Goal: Check status

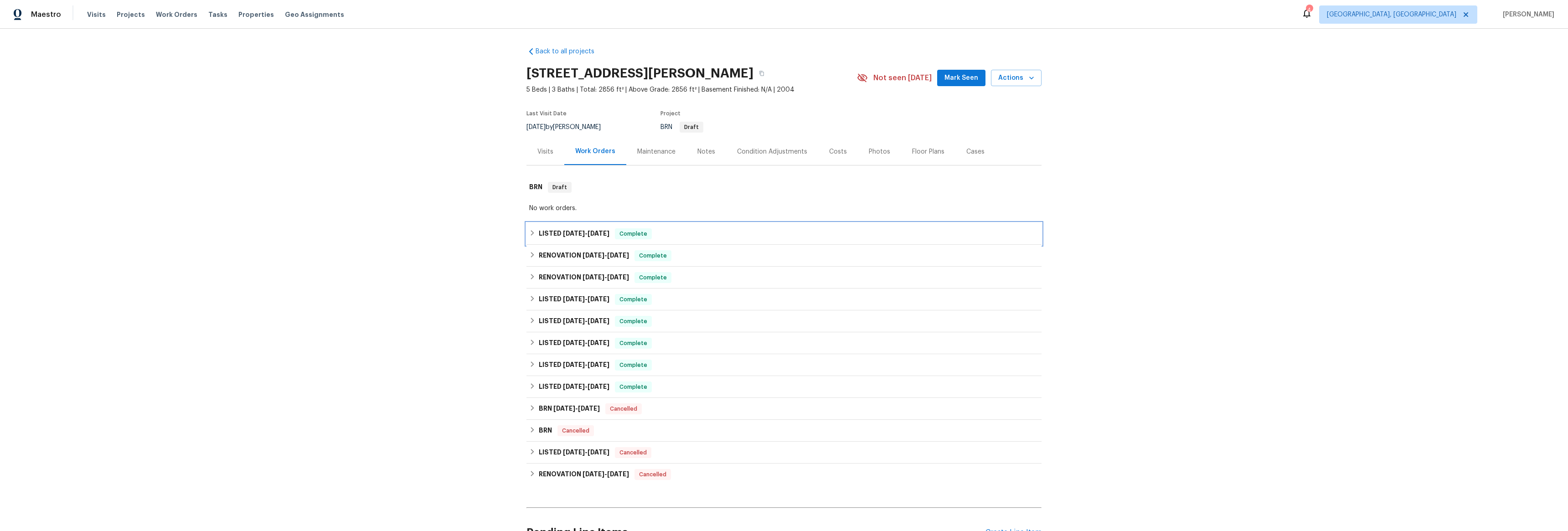
click at [538, 233] on h6 "LISTED [DATE] - [DATE]" at bounding box center [574, 234] width 71 height 11
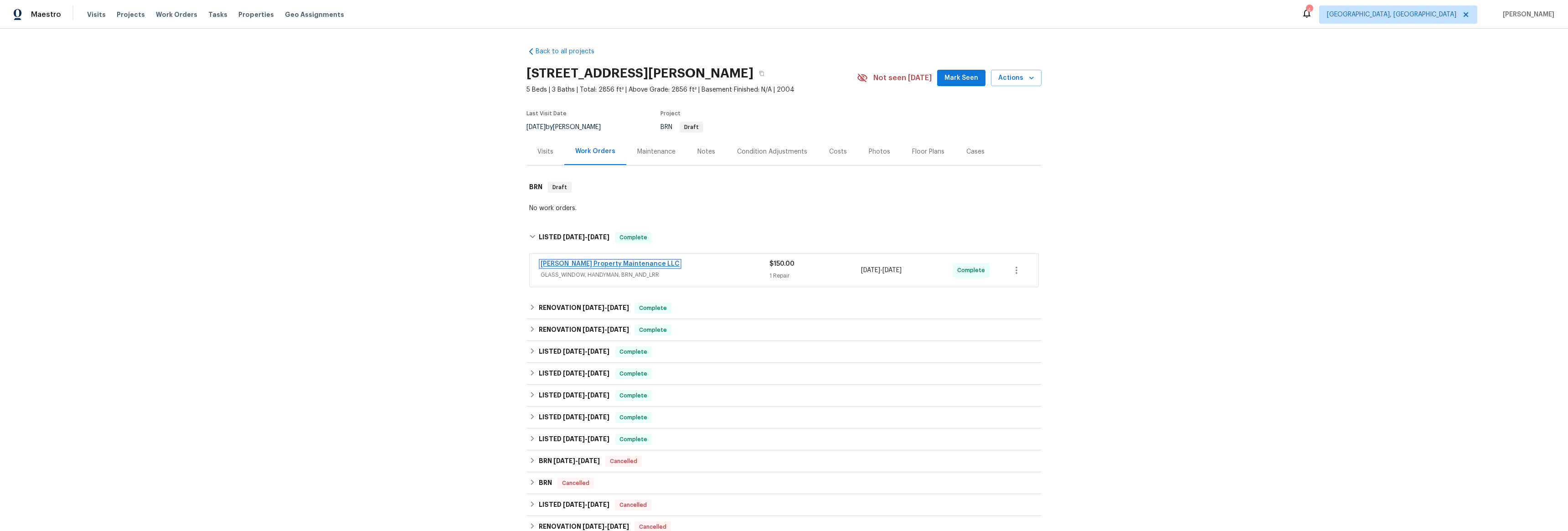
click at [552, 266] on link "[PERSON_NAME] Property Maintenance LLC" at bounding box center [610, 263] width 139 height 7
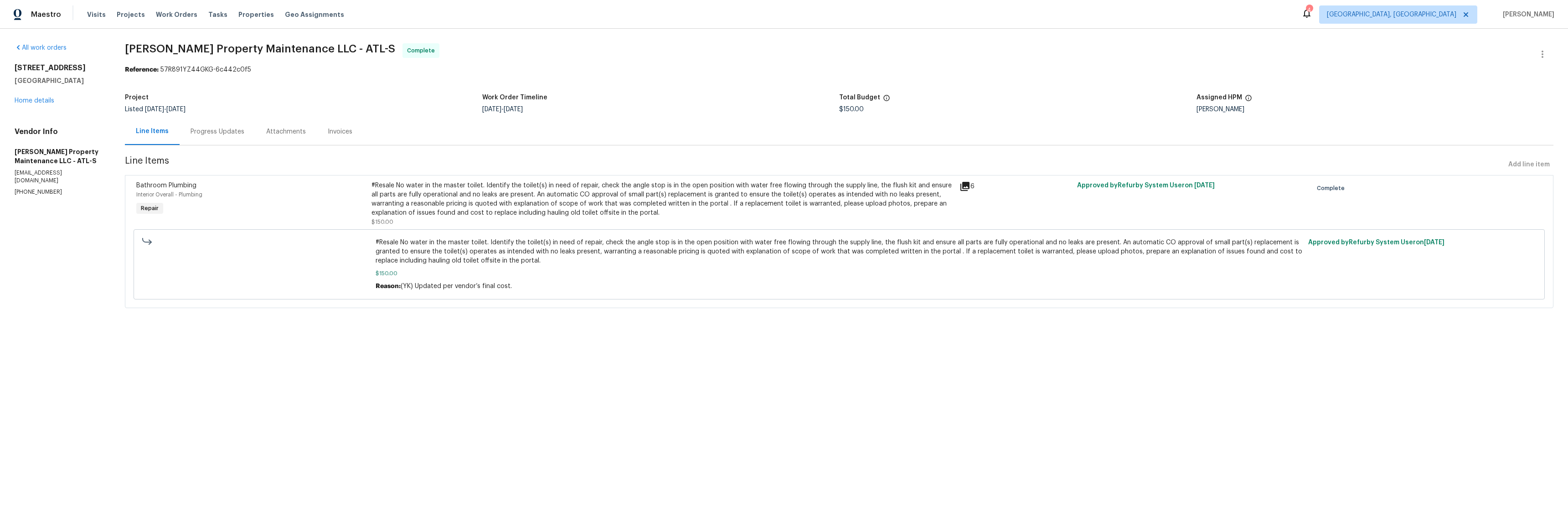
click at [211, 130] on div "Progress Updates" at bounding box center [217, 131] width 54 height 9
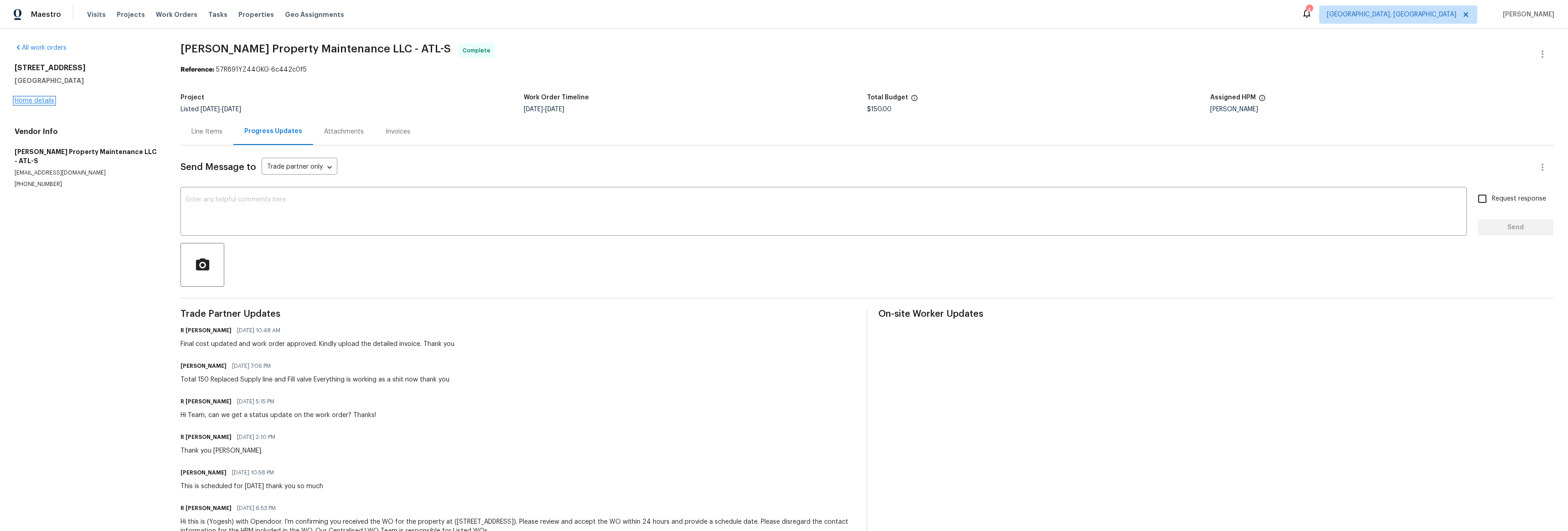
click at [35, 97] on link "Home details" at bounding box center [35, 100] width 40 height 7
